Goal: Information Seeking & Learning: Learn about a topic

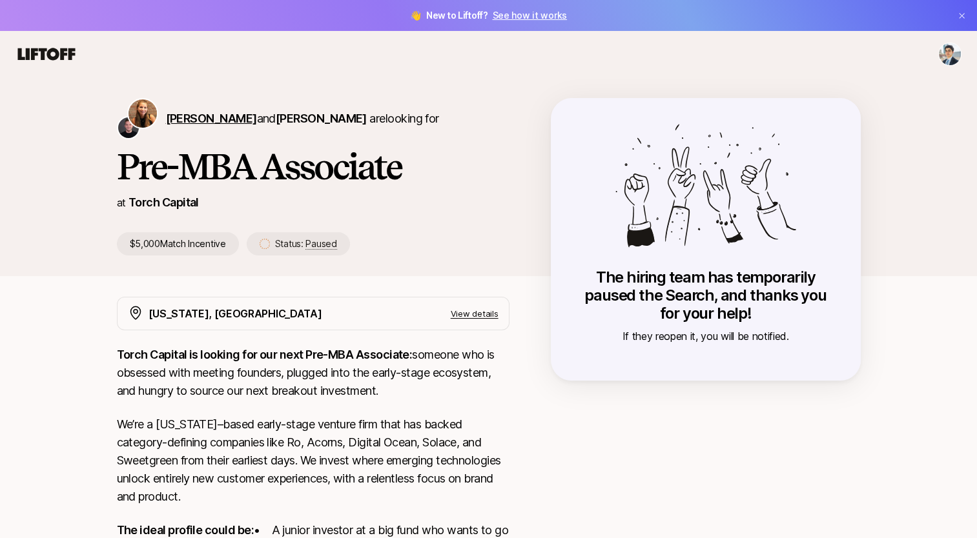
click at [188, 120] on span "[PERSON_NAME]" at bounding box center [211, 119] width 91 height 14
click at [311, 119] on span "[PERSON_NAME]" at bounding box center [321, 119] width 91 height 14
click at [476, 311] on p "View details" at bounding box center [475, 313] width 48 height 13
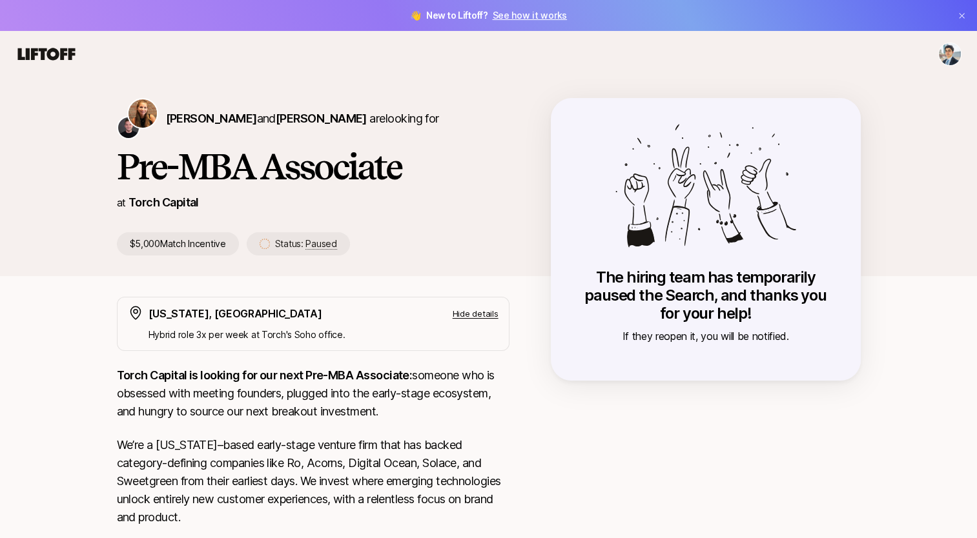
click at [476, 311] on p "Hide details" at bounding box center [476, 313] width 46 height 13
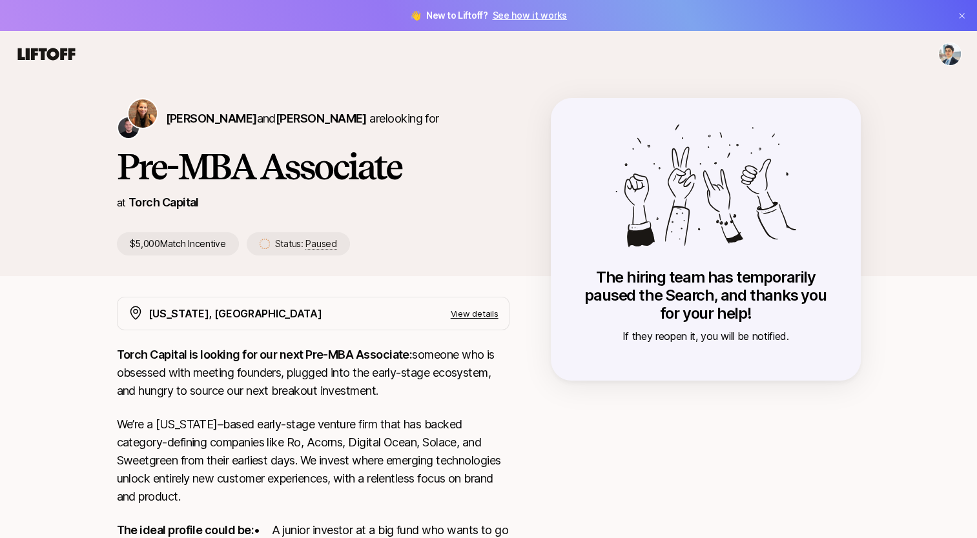
click at [476, 311] on p "View details" at bounding box center [475, 313] width 48 height 13
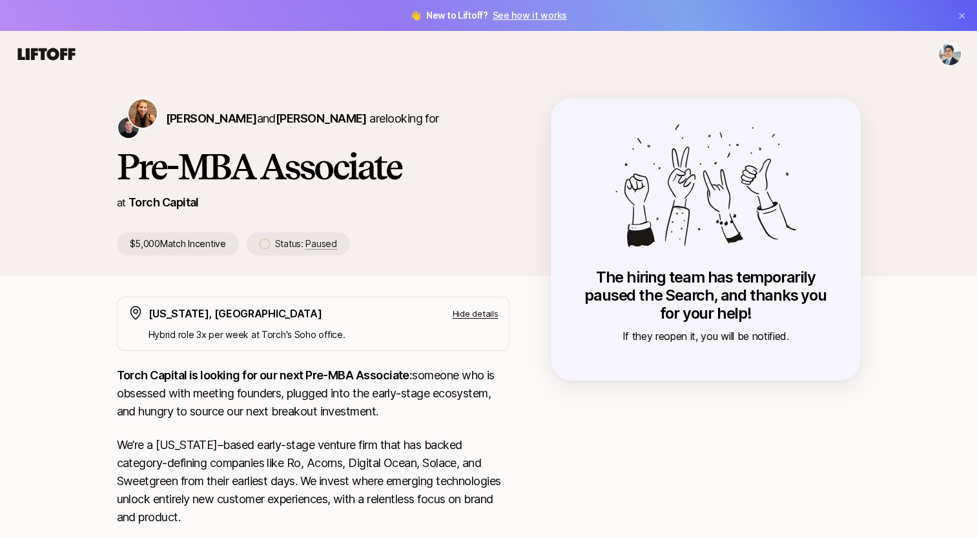
click at [476, 311] on p "Hide details" at bounding box center [476, 313] width 46 height 13
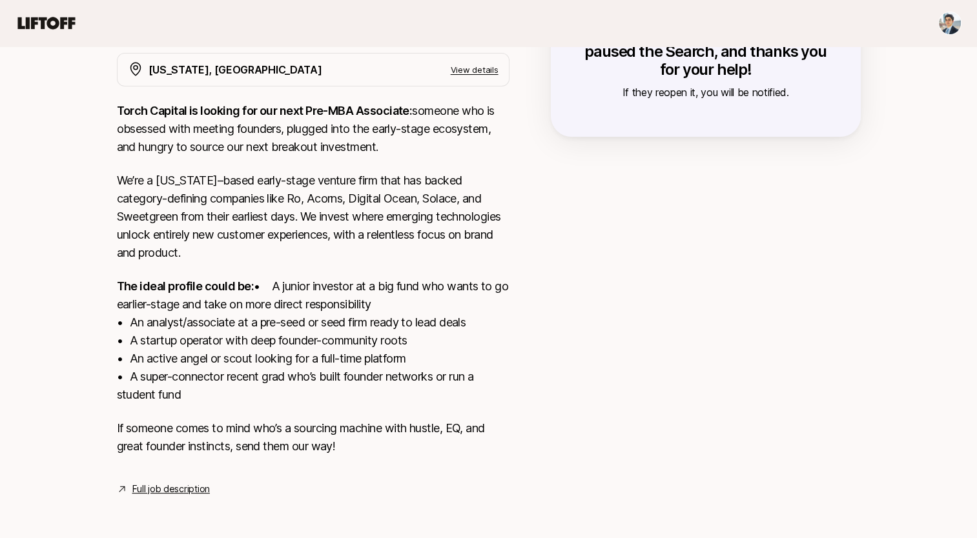
scroll to position [258, 0]
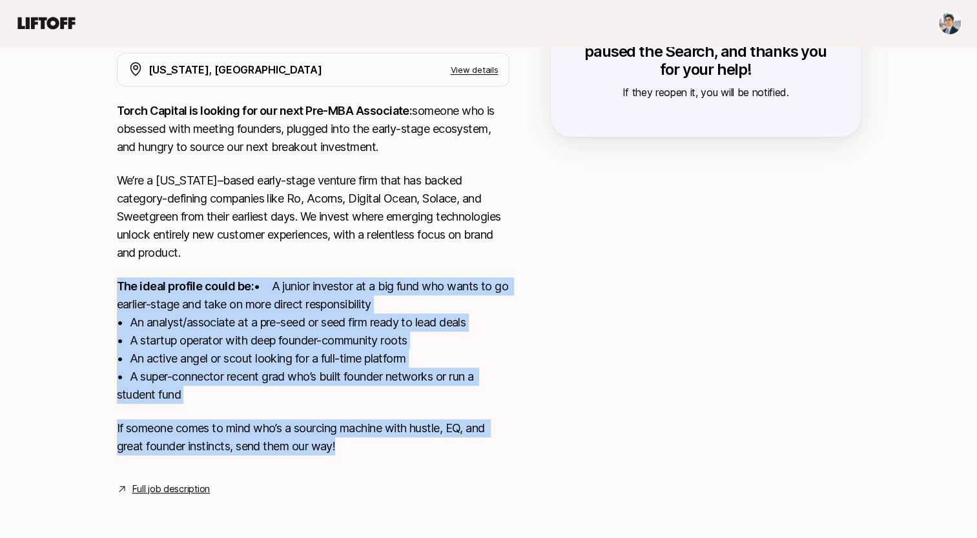
drag, startPoint x: 367, startPoint y: 451, endPoint x: 102, endPoint y: 273, distance: 319.3
click at [102, 273] on div "[US_STATE], [GEOGRAPHIC_DATA] View details Torch Capital is looking for our nex…" at bounding box center [488, 275] width 775 height 444
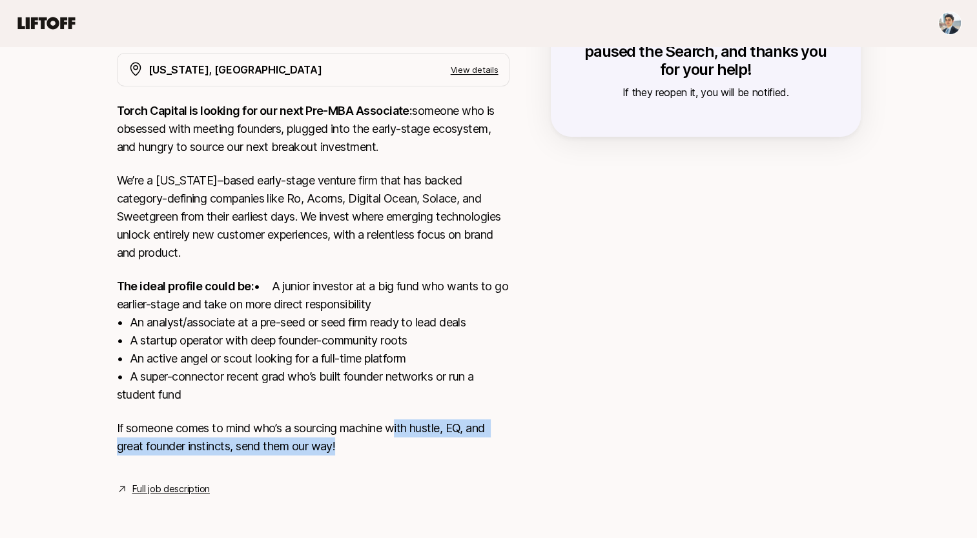
drag, startPoint x: 102, startPoint y: 273, endPoint x: 398, endPoint y: 436, distance: 337.8
click at [398, 436] on div "[US_STATE], [GEOGRAPHIC_DATA] View details Torch Capital is looking for our nex…" at bounding box center [488, 275] width 775 height 444
click at [398, 436] on p "If someone comes to mind who’s a sourcing machine with hustle, EQ, and great fo…" at bounding box center [313, 438] width 393 height 36
click at [332, 429] on p "If someone comes to mind who’s a sourcing machine with hustle, EQ, and great fo…" at bounding box center [313, 438] width 393 height 36
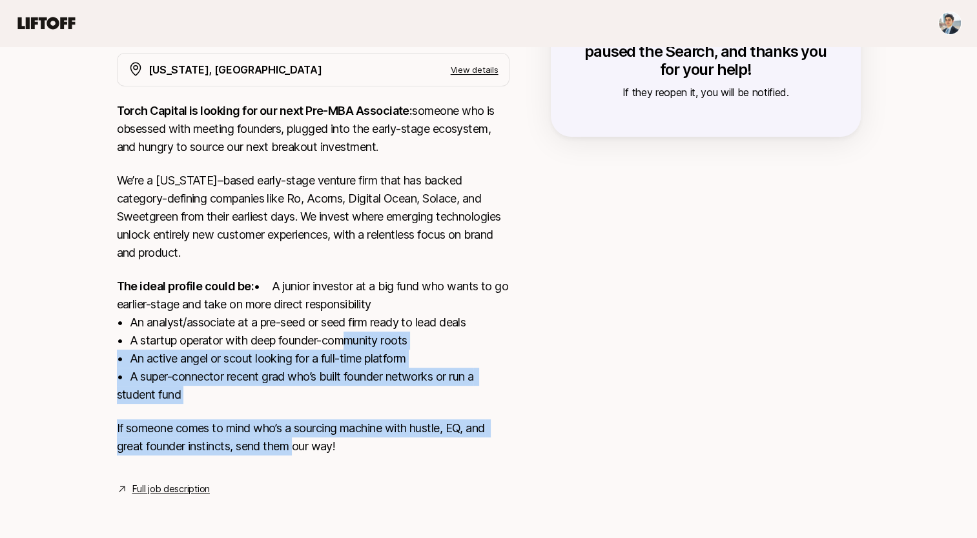
drag, startPoint x: 298, startPoint y: 442, endPoint x: 338, endPoint y: 347, distance: 103.3
click at [338, 347] on div "Torch Capital is looking for our next Pre-MBA Associate: someone who is obsesse…" at bounding box center [313, 286] width 393 height 369
click at [338, 347] on p "The ideal profile could be: • A junior investor at a big fund who wants to go e…" at bounding box center [313, 341] width 393 height 127
click at [357, 409] on div "Torch Capital is looking for our next Pre-MBA Associate: someone who is obsesse…" at bounding box center [313, 286] width 393 height 369
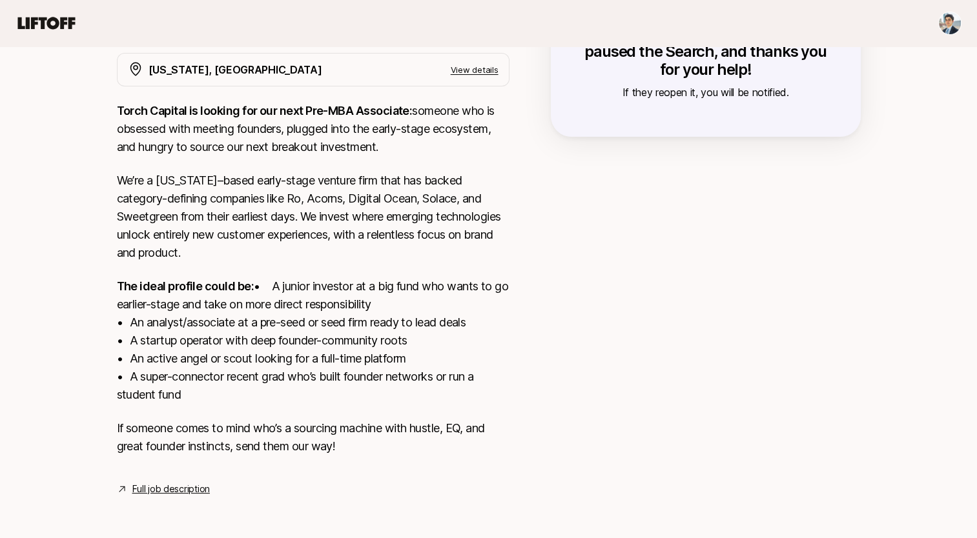
click at [192, 492] on link "Full job description" at bounding box center [170, 489] width 77 height 15
